Goal: Transaction & Acquisition: Book appointment/travel/reservation

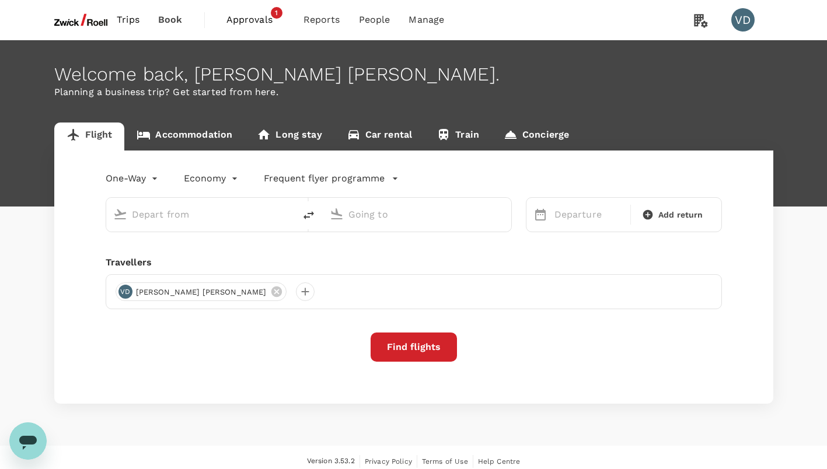
type input "Incheon Intl (ICN)"
type input "[GEOGRAPHIC_DATA], [GEOGRAPHIC_DATA] (any)"
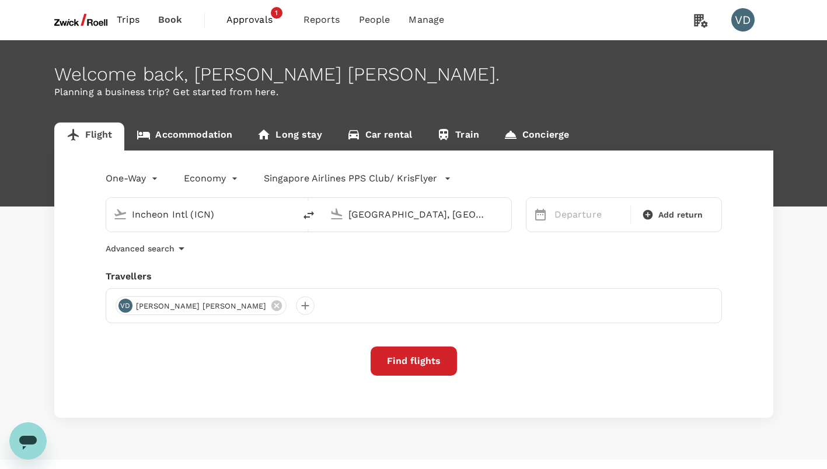
click at [228, 212] on input "Incheon Intl (ICN)" at bounding box center [201, 214] width 138 height 18
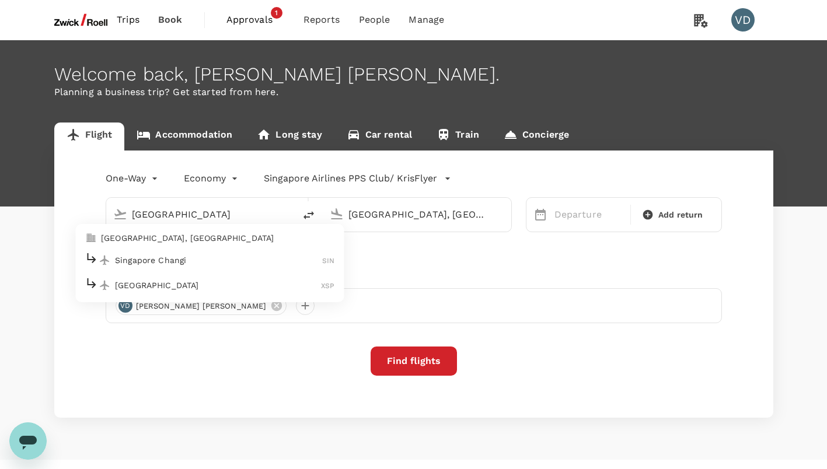
click at [192, 266] on div "Singapore Changi SIN" at bounding box center [210, 260] width 250 height 18
type input "Singapore Changi (SIN)"
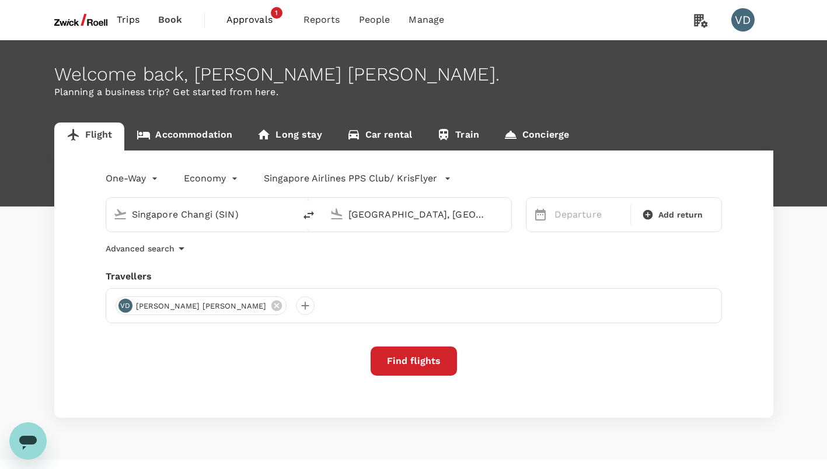
click at [381, 211] on input "[GEOGRAPHIC_DATA], [GEOGRAPHIC_DATA] (any)" at bounding box center [417, 214] width 138 height 18
click at [403, 257] on p "Tan Son Nhat Intl" at bounding box center [433, 260] width 204 height 12
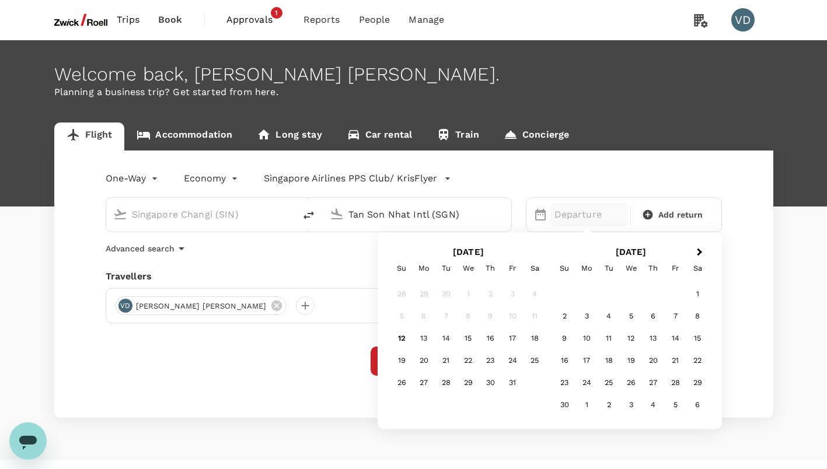
type input "Tan Son Nhat Intl (SGN)"
click at [306, 250] on div "Advanced search" at bounding box center [414, 249] width 616 height 14
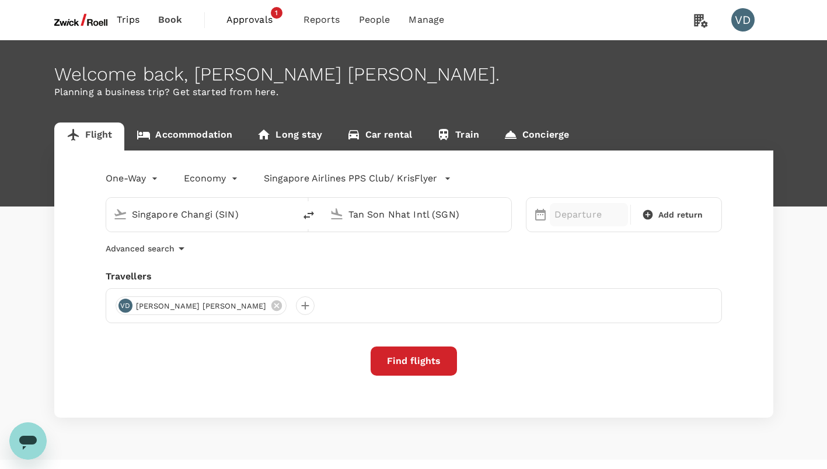
click at [568, 219] on p "Departure" at bounding box center [588, 215] width 69 height 14
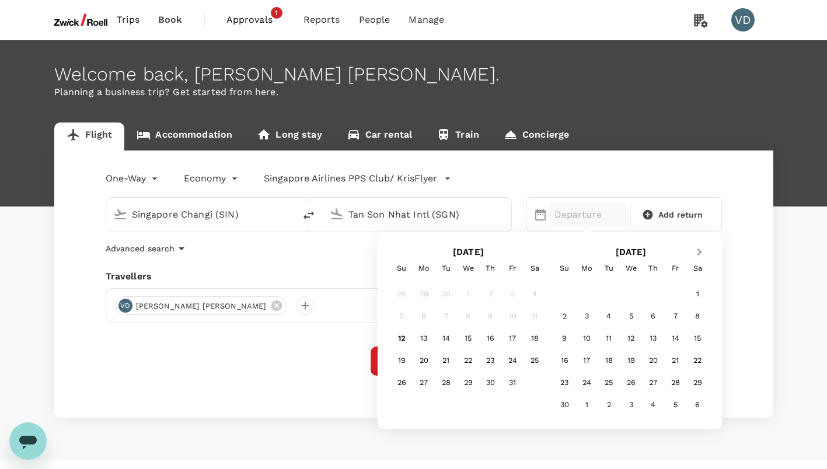
click at [697, 255] on button "Next Month" at bounding box center [700, 253] width 19 height 19
click at [591, 292] on div "1" at bounding box center [586, 294] width 22 height 22
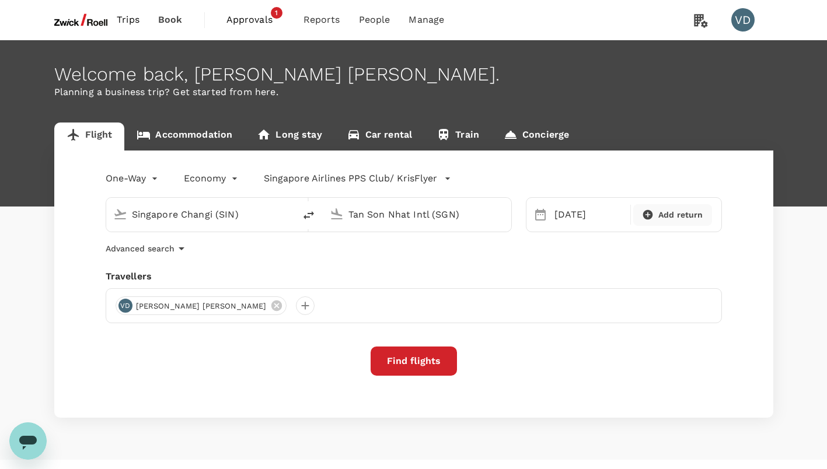
click at [676, 212] on span "Add return" at bounding box center [680, 215] width 45 height 12
type input "roundtrip"
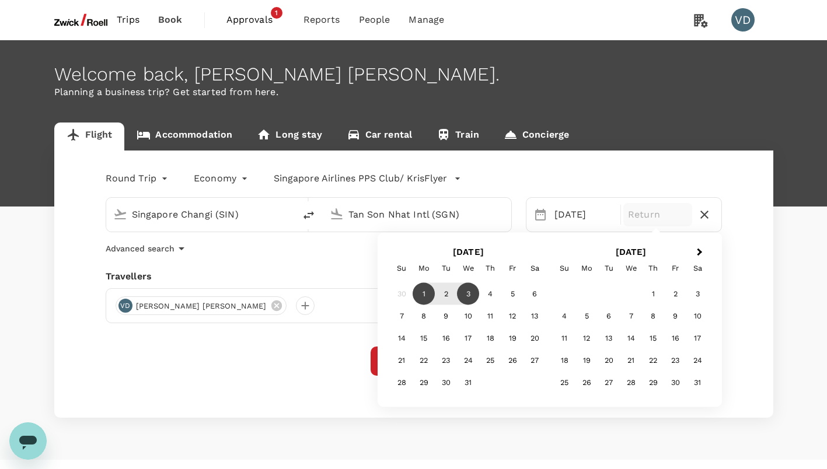
click at [472, 295] on div "3" at bounding box center [468, 294] width 22 height 22
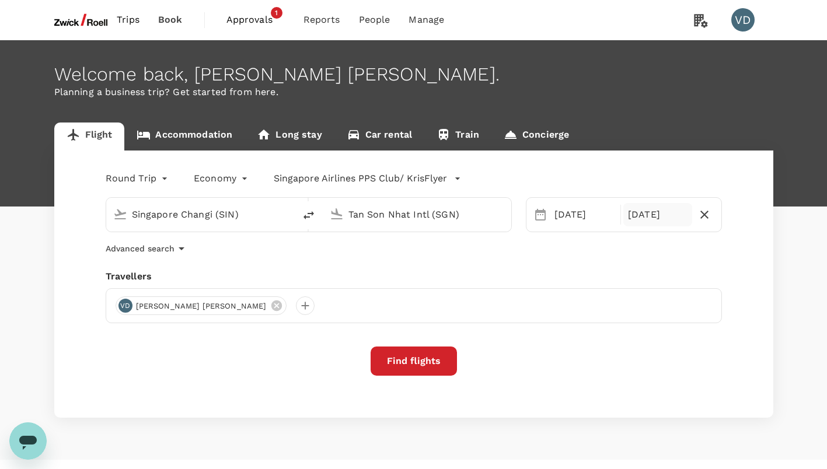
click at [637, 250] on div "Advanced search" at bounding box center [414, 249] width 616 height 14
click at [419, 359] on button "Find flights" at bounding box center [414, 361] width 86 height 29
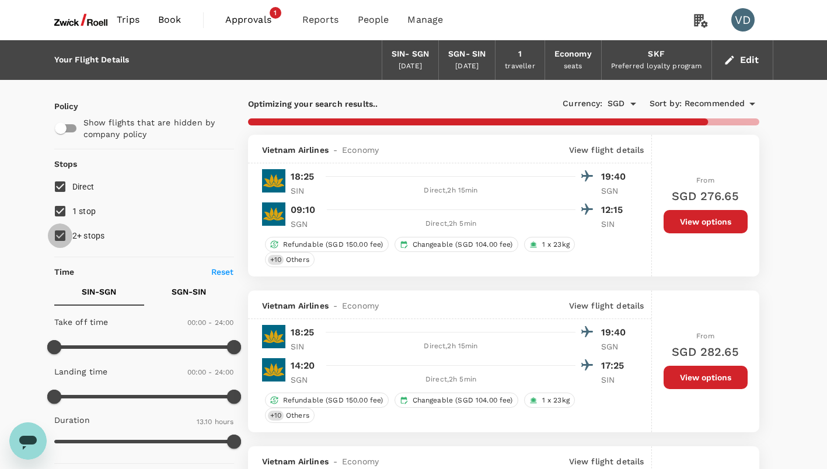
click at [62, 234] on input "2+ stops" at bounding box center [60, 235] width 25 height 25
checkbox input "false"
click at [61, 211] on input "1 stop" at bounding box center [60, 211] width 25 height 25
checkbox input "false"
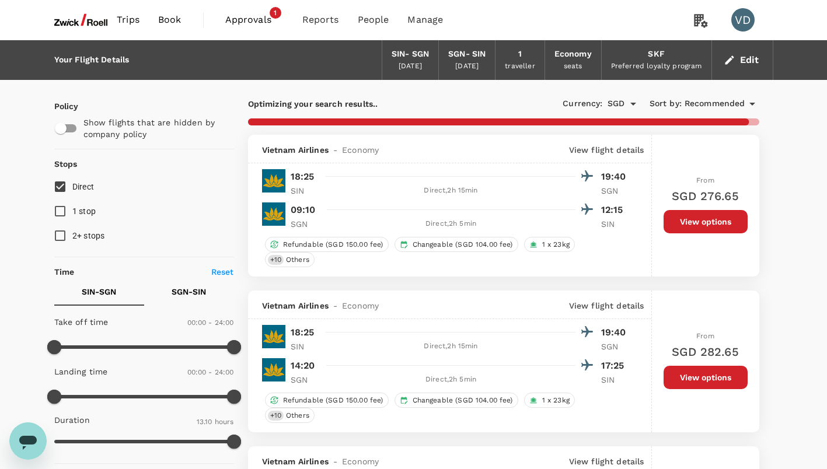
type input "1535"
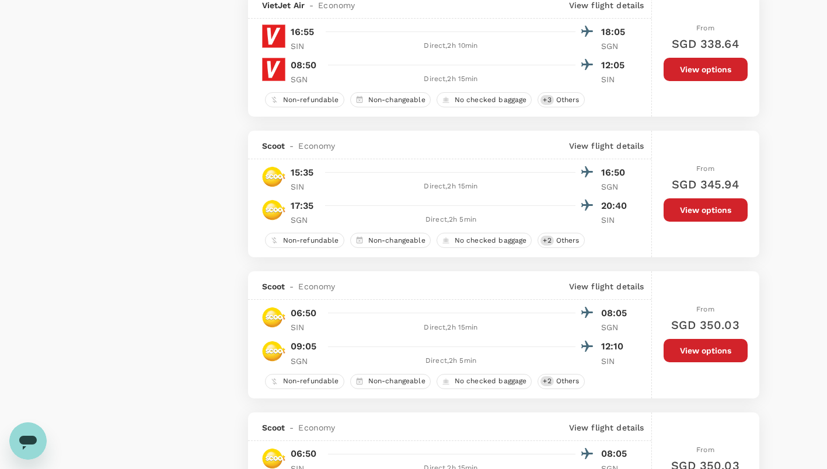
scroll to position [2626, 0]
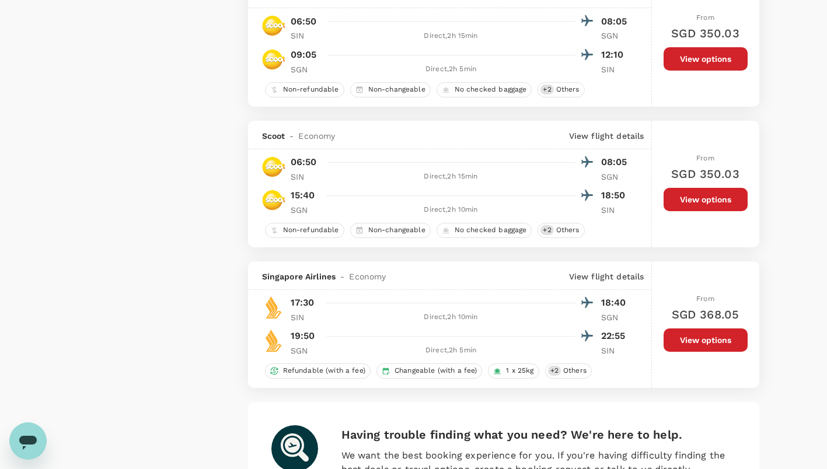
click at [706, 351] on button "View options" at bounding box center [705, 339] width 84 height 23
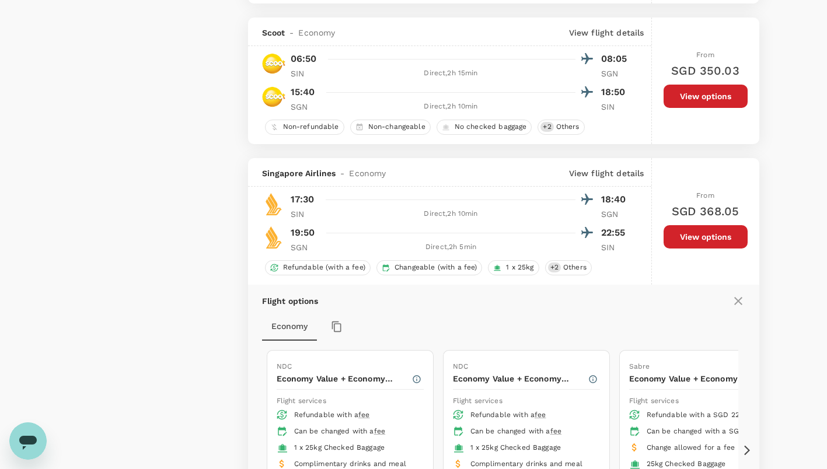
scroll to position [2722, 0]
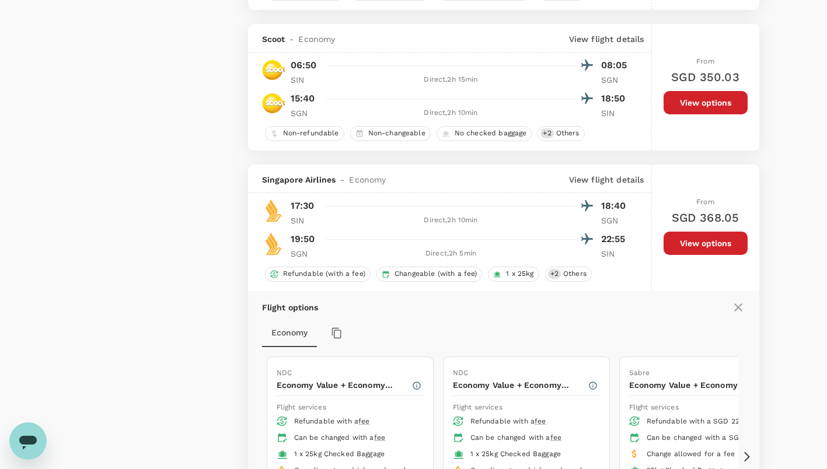
click at [633, 312] on div "Flight options" at bounding box center [503, 307] width 483 height 14
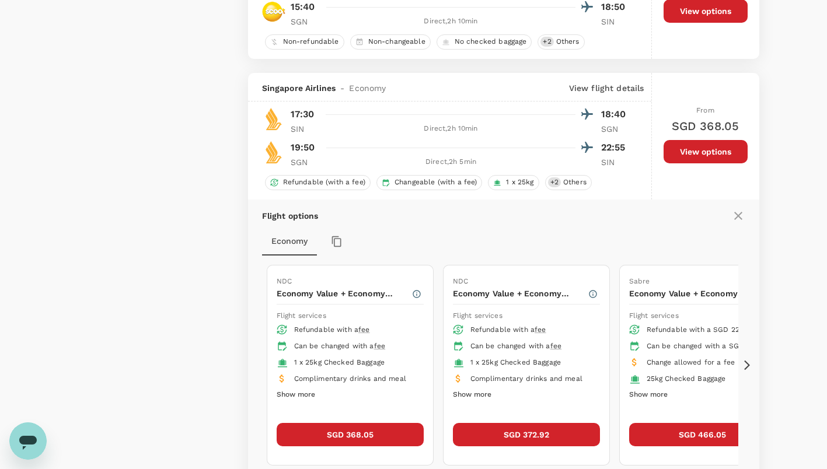
scroll to position [2813, 0]
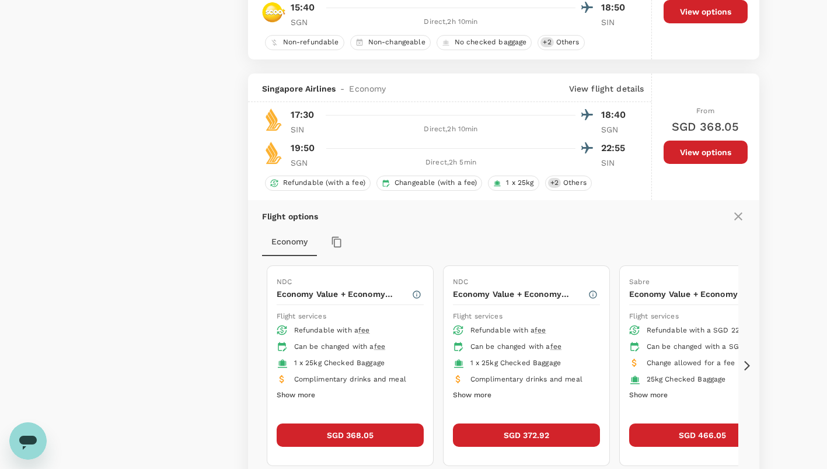
click at [371, 445] on button "SGD 368.05" at bounding box center [350, 435] width 147 height 23
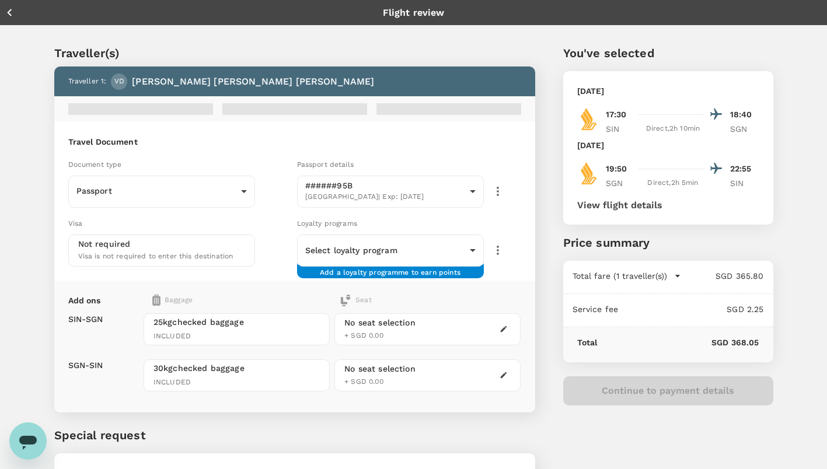
click at [546, 135] on div "You've selected [DATE] 17:30 18:40 SIN Direct , 2h 10min SGN [DATE] 19:50 22:55…" at bounding box center [654, 273] width 238 height 514
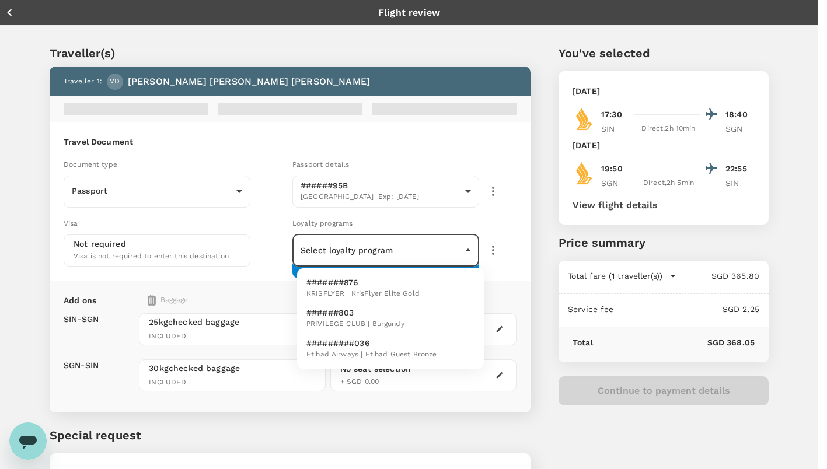
click at [464, 252] on body "Back to flight results Flight review Traveller(s) Traveller 1 : VD Vinay [PERSO…" at bounding box center [413, 281] width 827 height 562
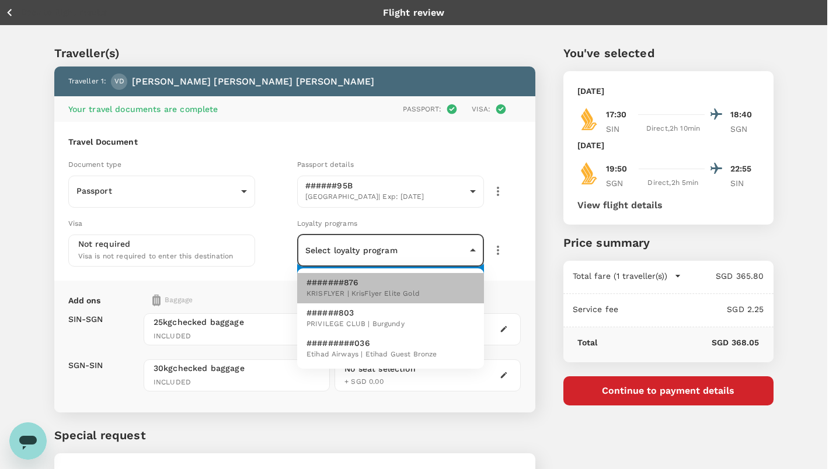
click at [412, 287] on p "#######876" at bounding box center [362, 283] width 113 height 12
type input "6796e82c-ab7b-478f-9578-a5a82fa45997"
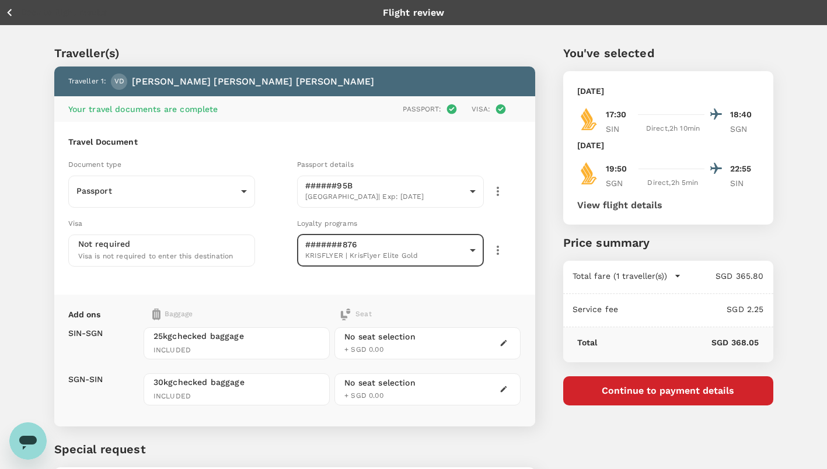
click at [543, 200] on div "You've selected [DATE] 17:30 18:40 SIN Direct , 2h 10min SGN [DATE] 19:50 22:55…" at bounding box center [654, 280] width 238 height 528
click at [537, 93] on div "You've selected [DATE] 17:30 18:40 SIN Direct , 2h 10min SGN [DATE] 19:50 22:55…" at bounding box center [654, 280] width 238 height 528
click at [506, 342] on icon "button" at bounding box center [503, 343] width 8 height 8
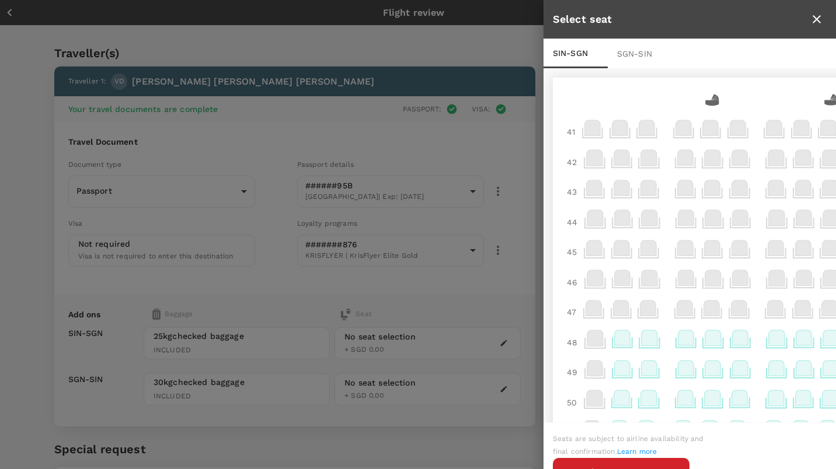
click at [686, 343] on icon at bounding box center [685, 337] width 16 height 15
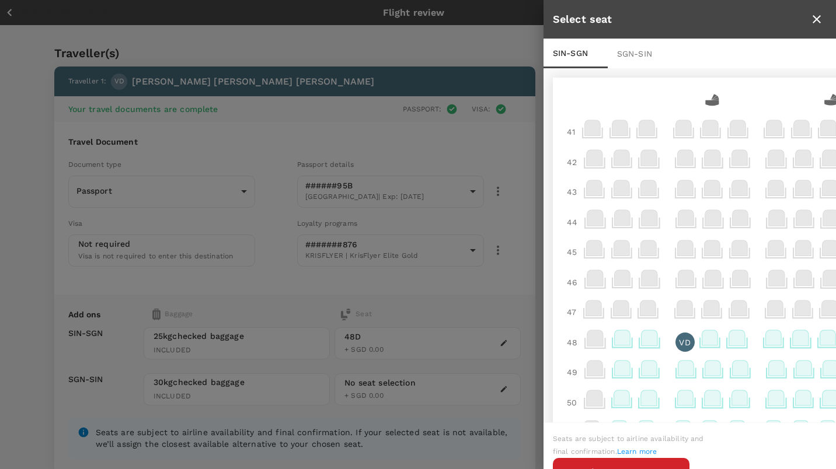
click at [639, 54] on div "SGN - SIN" at bounding box center [639, 53] width 64 height 29
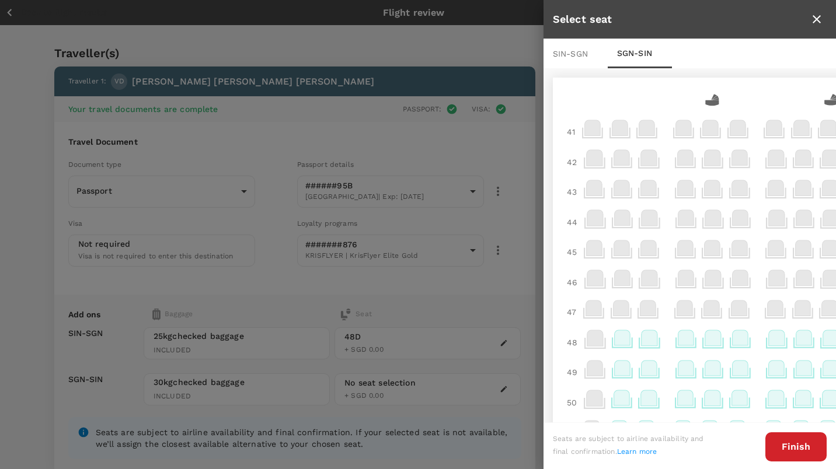
click at [688, 338] on icon at bounding box center [685, 337] width 16 height 15
click at [804, 446] on button "Finish" at bounding box center [795, 446] width 61 height 29
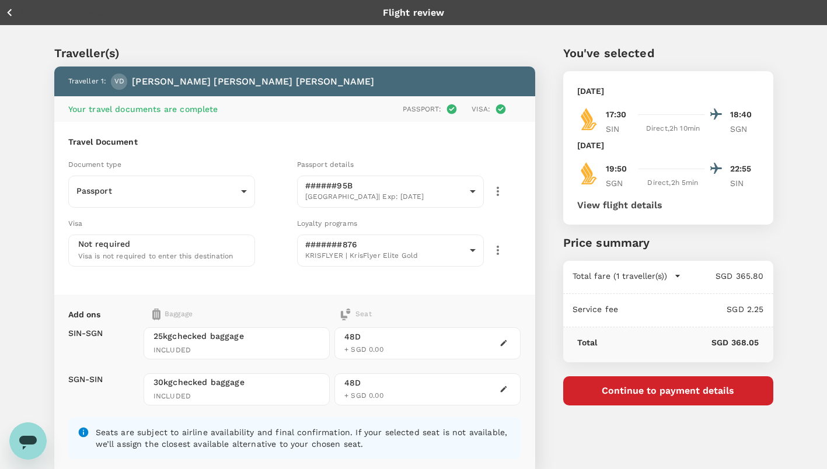
click at [553, 257] on div "You've selected [DATE] 17:30 18:40 SIN Direct , 2h 10min SGN [DATE] 19:50 22:55…" at bounding box center [654, 303] width 238 height 575
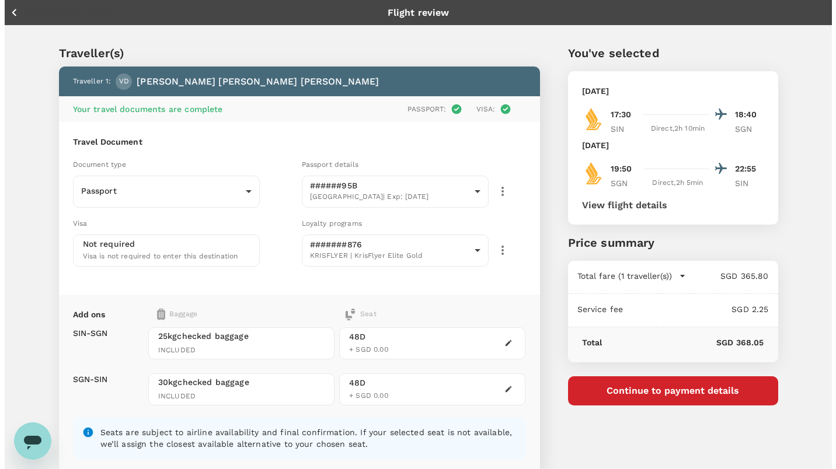
scroll to position [152, 0]
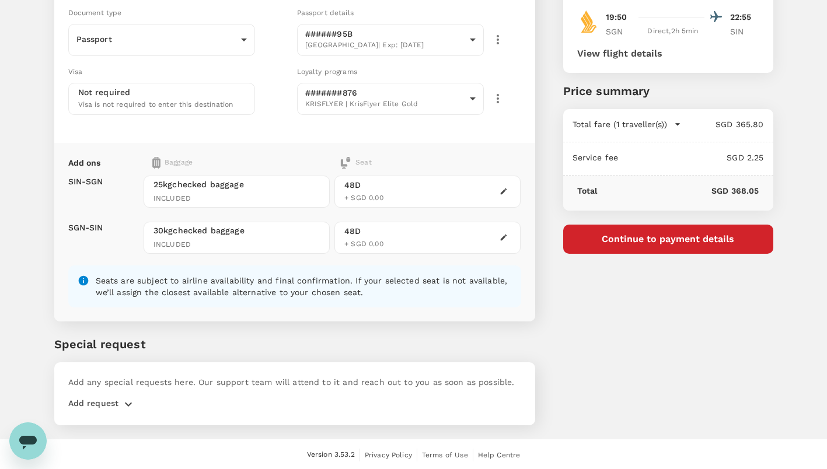
click at [693, 242] on button "Continue to payment details" at bounding box center [668, 239] width 210 height 29
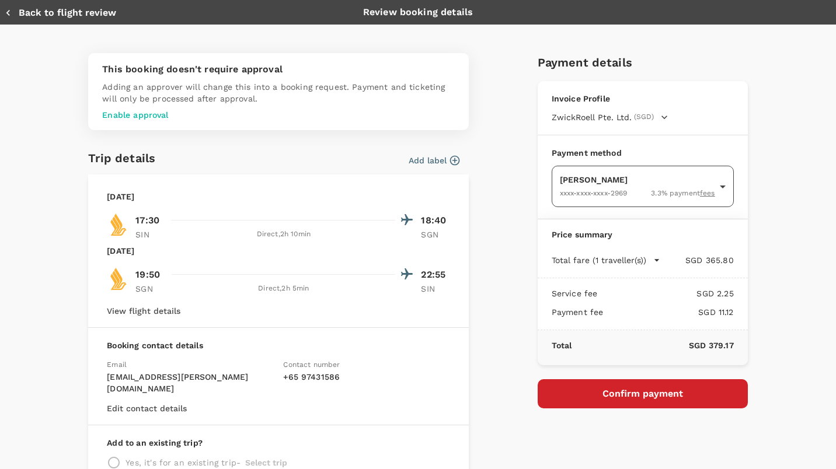
click at [687, 175] on body "Back to flight results Flight review Traveller(s) Traveller 1 : VD [PERSON_NAME…" at bounding box center [418, 159] width 836 height 623
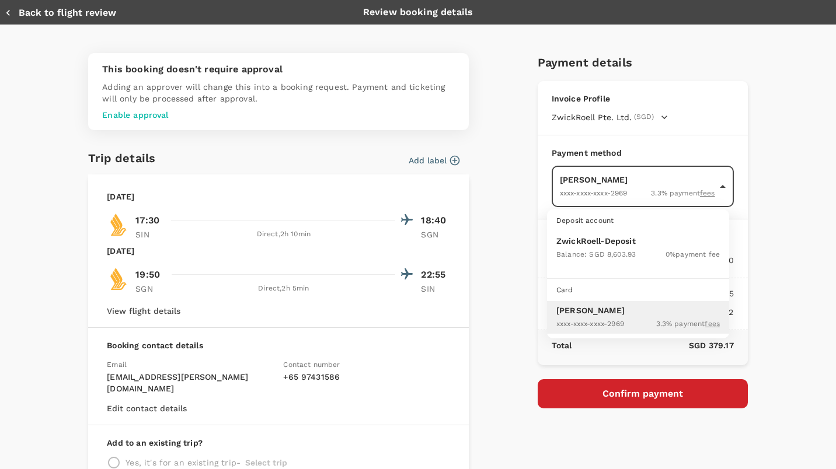
click at [662, 245] on p "ZwickRoell-Deposit" at bounding box center [637, 241] width 163 height 12
type input "9e599f25-8d49-4e86-a1d1-3dc5a6448a65"
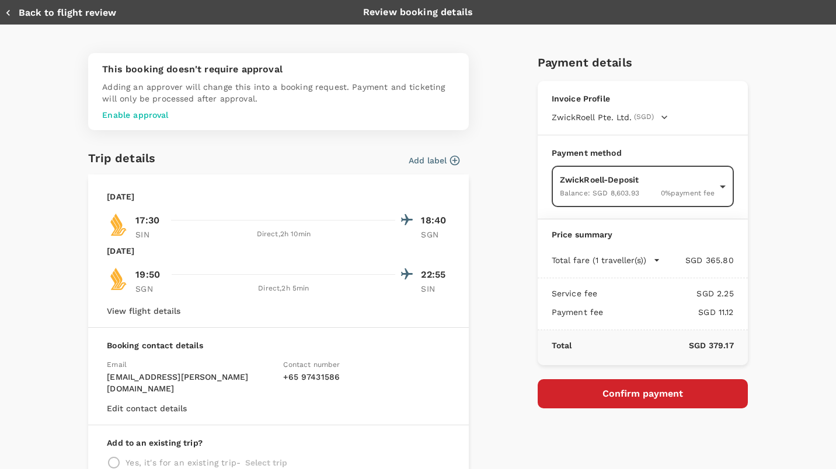
click at [496, 180] on div "This booking doesn't require approval Adding an approver will change this into …" at bounding box center [413, 281] width 668 height 474
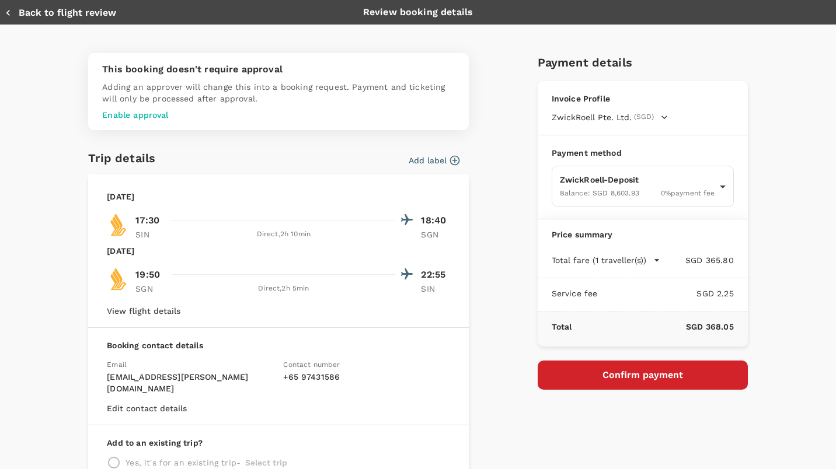
scroll to position [90, 0]
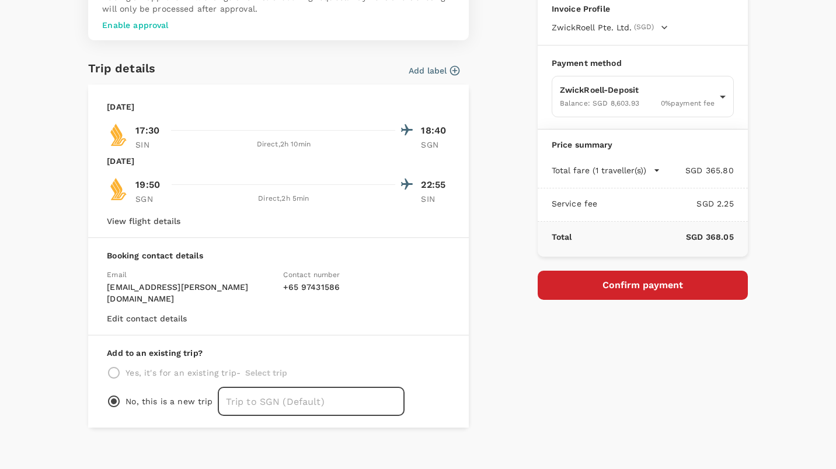
click at [270, 387] on input "text" at bounding box center [311, 401] width 187 height 29
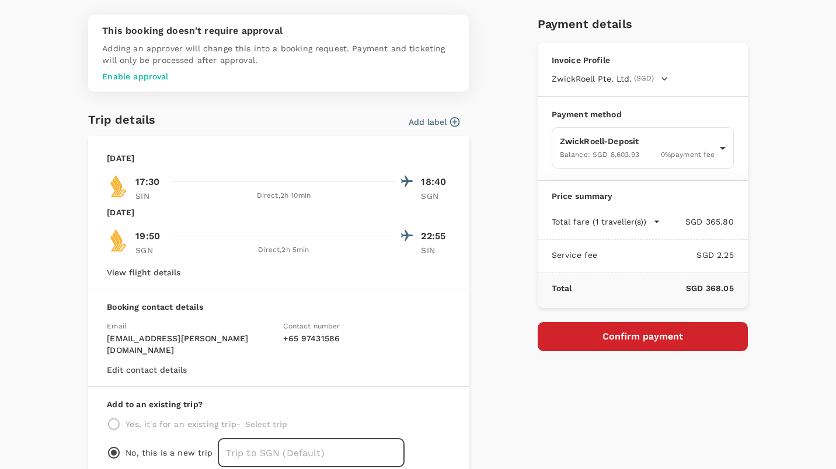
scroll to position [0, 0]
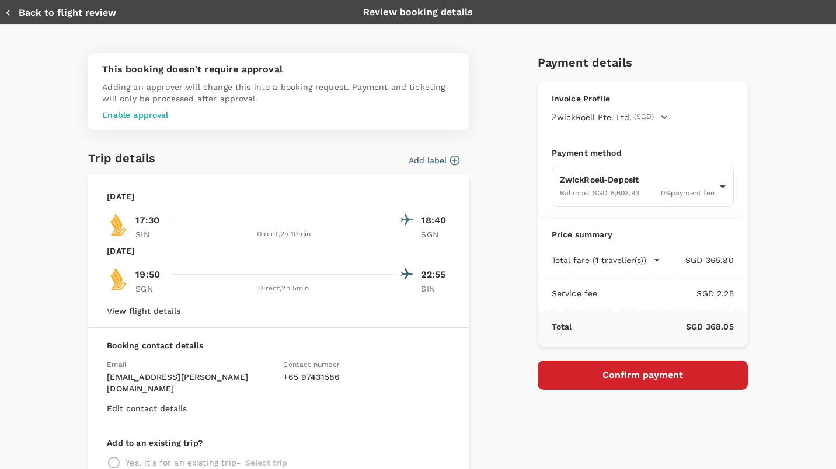
click at [427, 155] on button "Add label" at bounding box center [433, 161] width 51 height 12
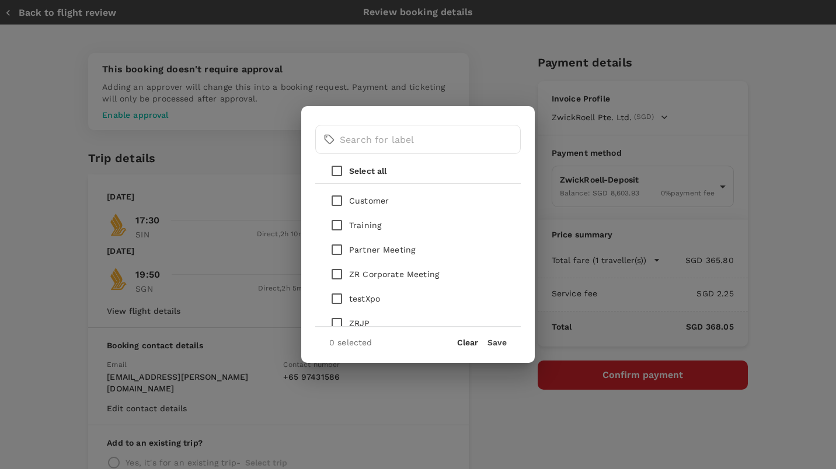
click at [463, 339] on button "Clear" at bounding box center [467, 342] width 21 height 9
click at [491, 338] on button "Save" at bounding box center [496, 342] width 19 height 9
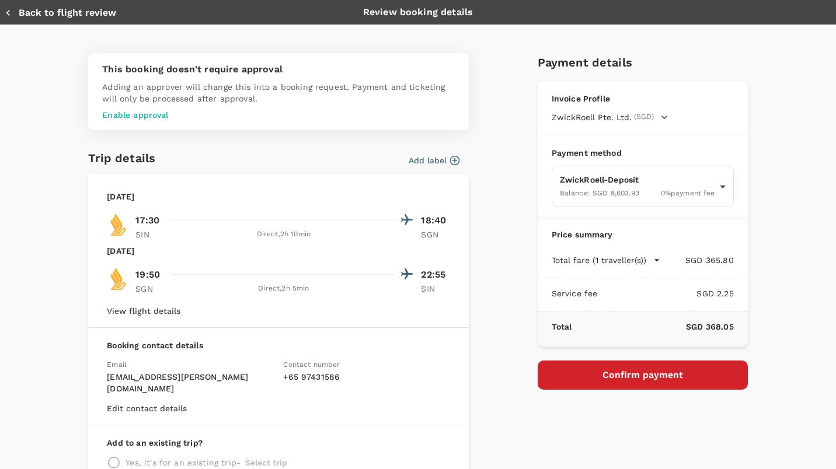
click at [642, 372] on button "Confirm payment" at bounding box center [642, 375] width 210 height 29
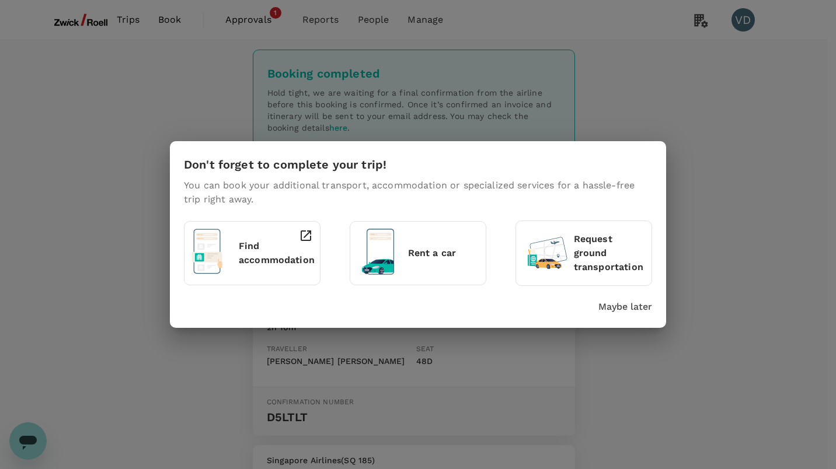
click at [633, 307] on p "Maybe later" at bounding box center [625, 307] width 54 height 14
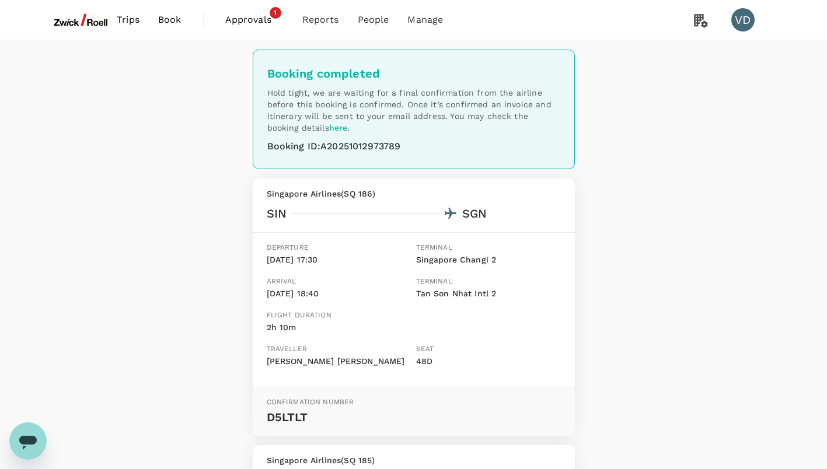
click at [666, 218] on div "Booking completed Hold tight, we are waiting for a final confirmation from the …" at bounding box center [413, 409] width 827 height 739
click at [265, 20] on span "Approvals" at bounding box center [254, 20] width 58 height 14
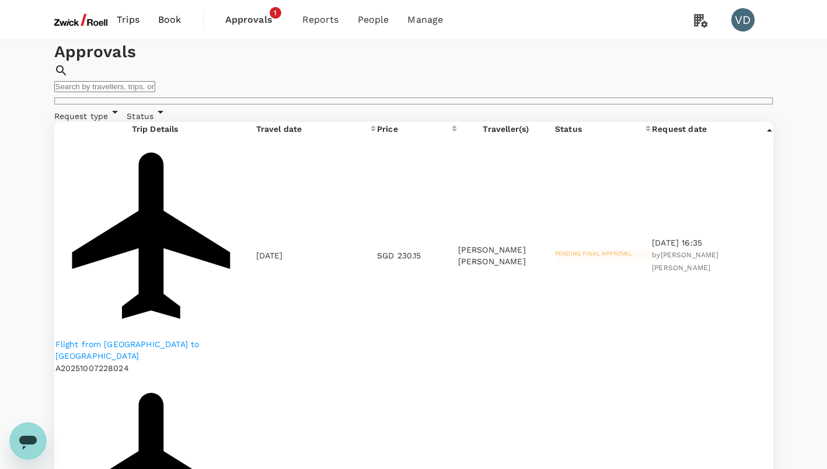
click at [90, 25] on img at bounding box center [81, 20] width 54 height 26
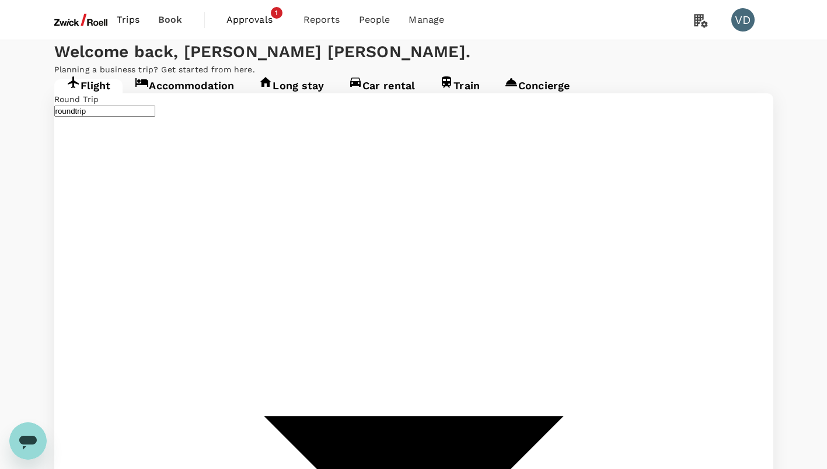
type input "Singapore Changi (SIN)"
type input "Tan Son Nhat Intl (SGN)"
type input "Singapore Changi (SIN)"
type input "Tan Son Nhat Intl (SGN)"
